Goal: Find specific page/section: Find specific page/section

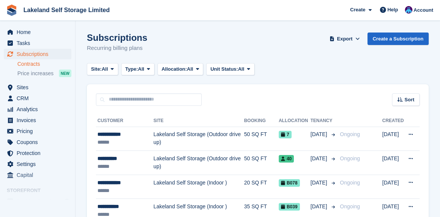
click at [24, 62] on link "Contracts" at bounding box center [44, 63] width 54 height 7
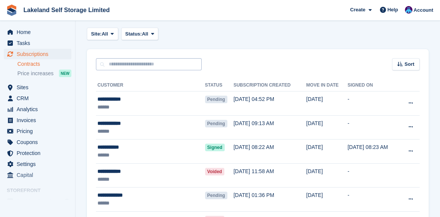
scroll to position [76, 0]
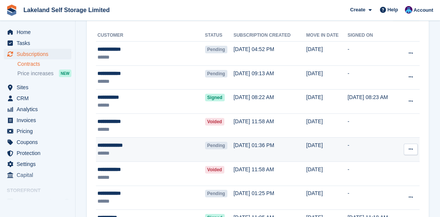
click at [129, 145] on div "**********" at bounding box center [139, 145] width 84 height 8
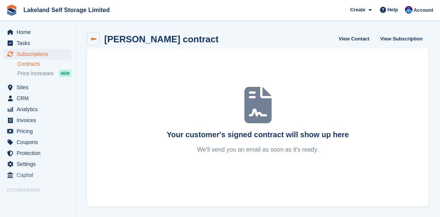
click at [88, 40] on link at bounding box center [93, 38] width 13 height 13
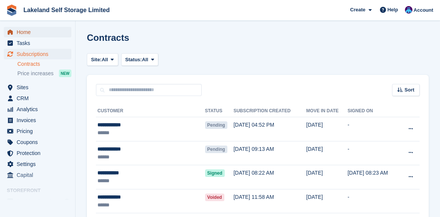
click at [30, 32] on span "Home" at bounding box center [39, 32] width 45 height 11
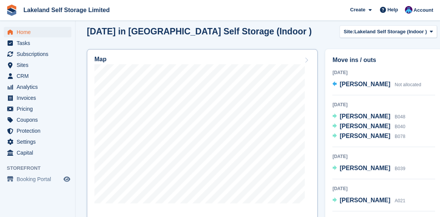
scroll to position [264, 0]
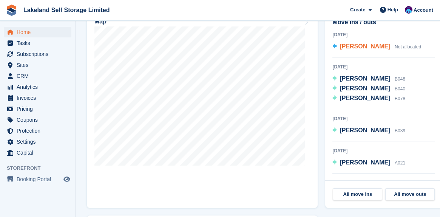
click at [362, 45] on span "[PERSON_NAME]" at bounding box center [365, 46] width 51 height 6
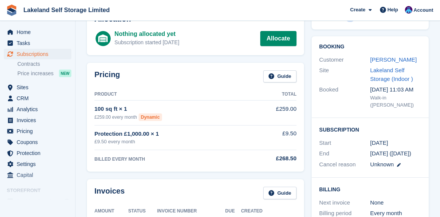
scroll to position [38, 0]
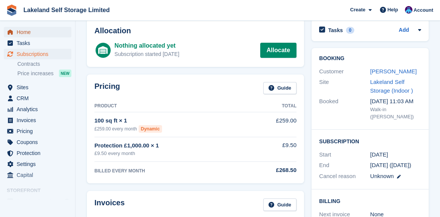
click at [28, 32] on span "Home" at bounding box center [39, 32] width 45 height 11
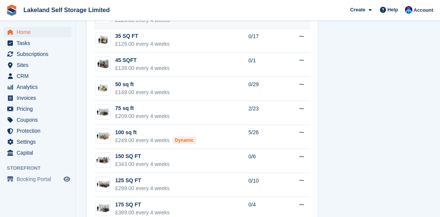
scroll to position [567, 0]
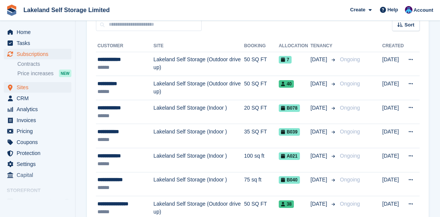
scroll to position [38, 0]
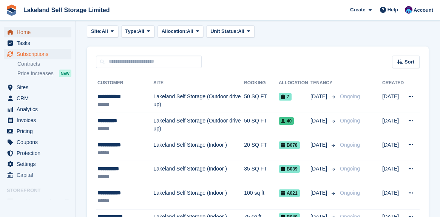
click at [32, 33] on span "Home" at bounding box center [39, 32] width 45 height 11
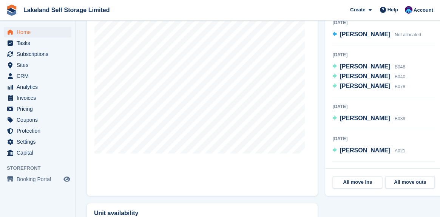
scroll to position [264, 0]
